Goal: Navigation & Orientation: Find specific page/section

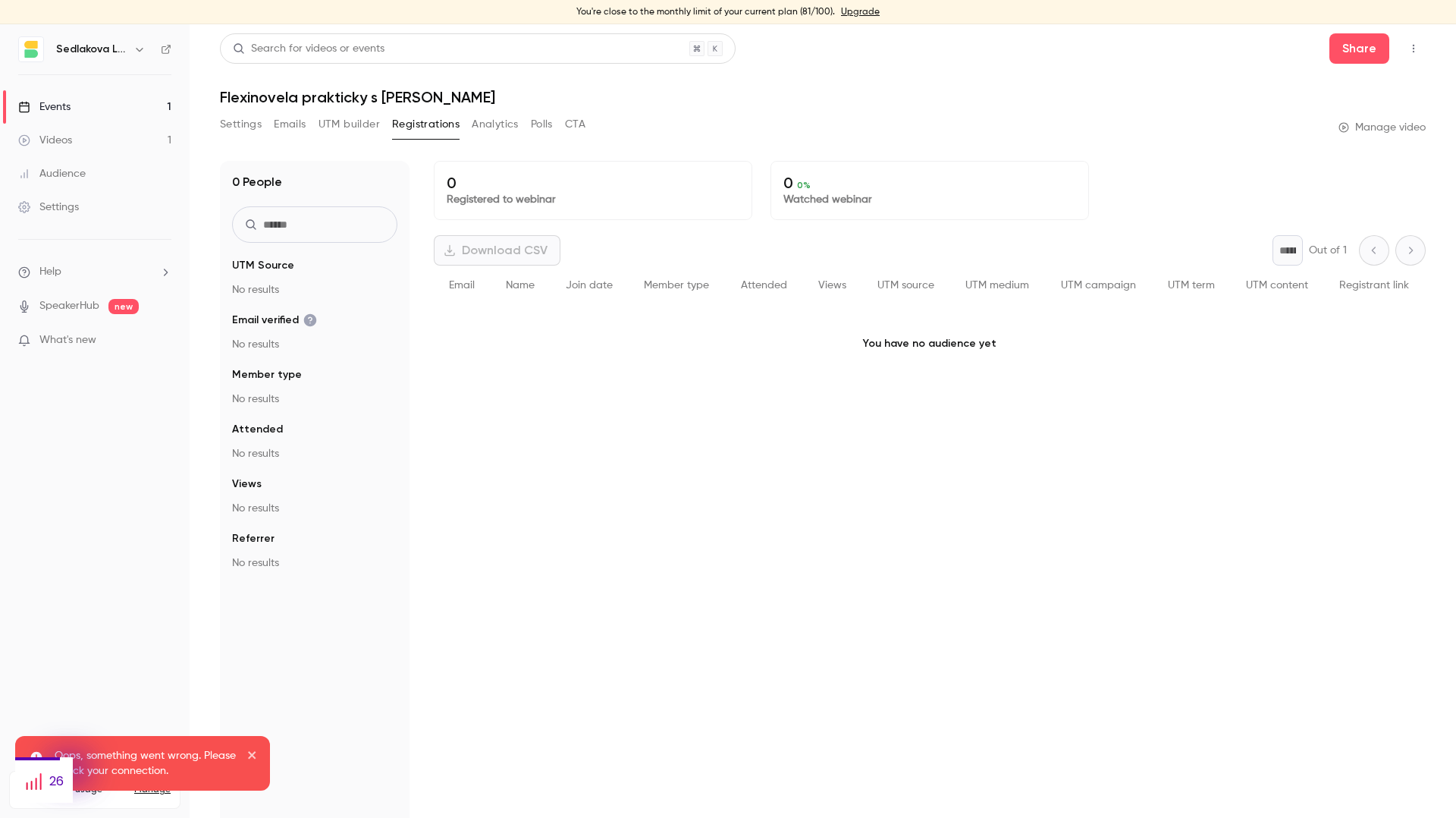
click at [64, 148] on link "Videos 1" at bounding box center [95, 140] width 190 height 33
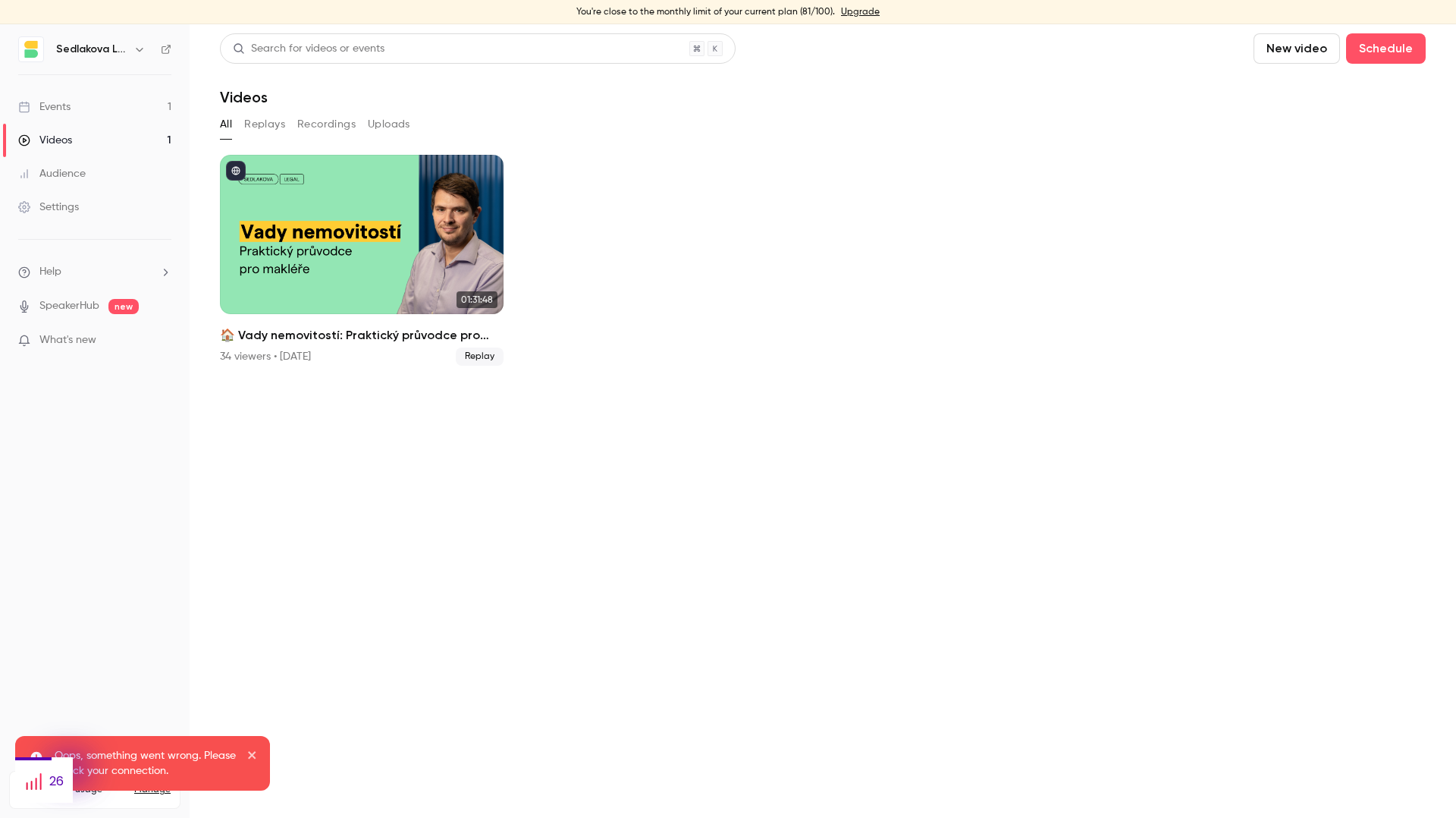
click at [65, 119] on link "Events 1" at bounding box center [95, 106] width 190 height 33
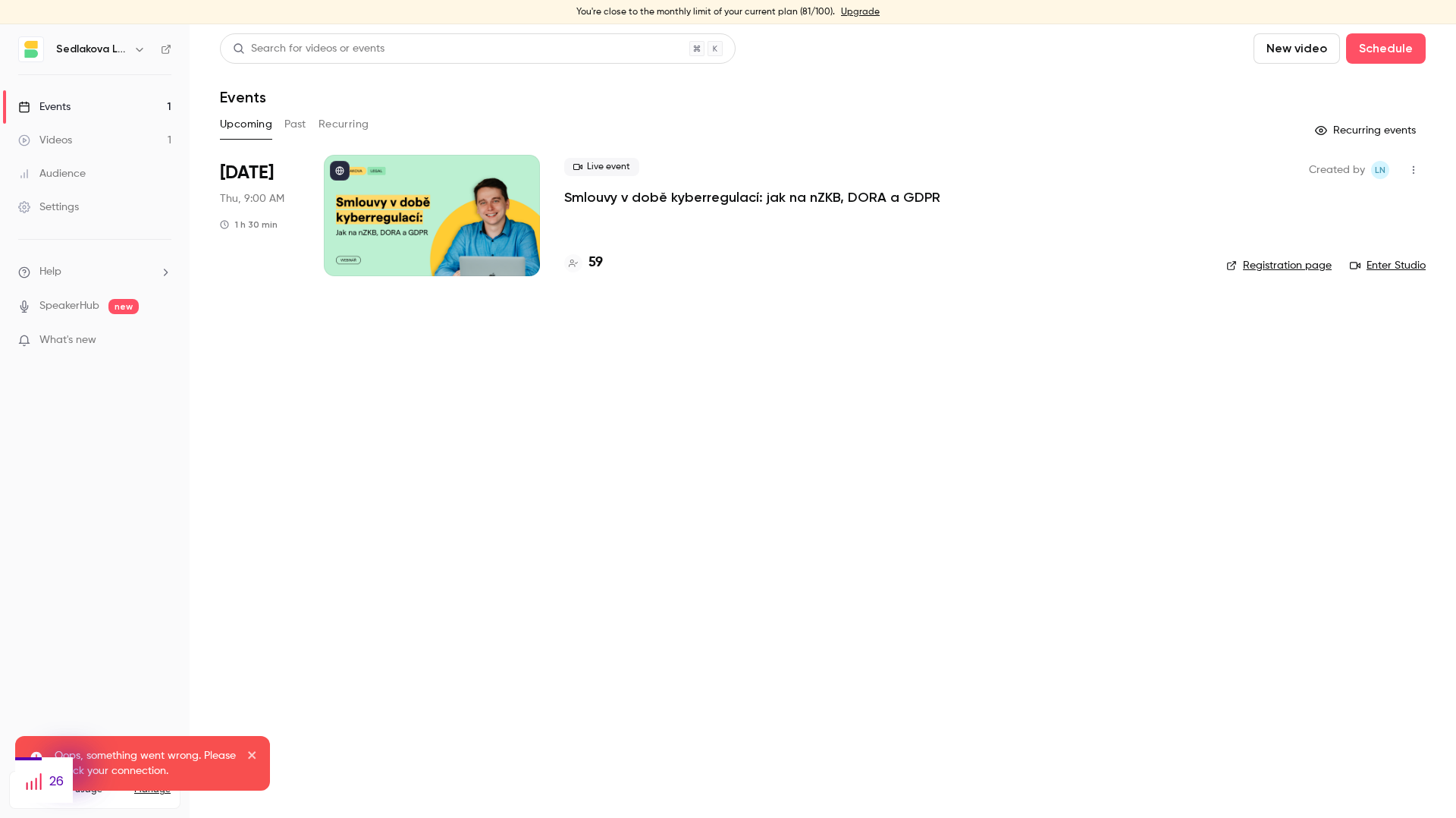
click at [66, 140] on div "Videos" at bounding box center [44, 140] width 54 height 15
